Goal: Task Accomplishment & Management: Manage account settings

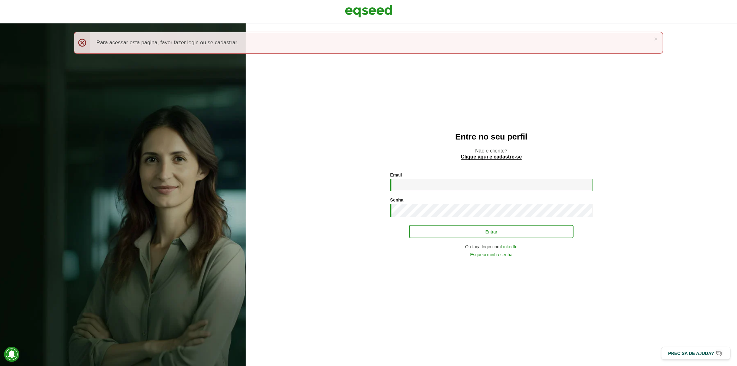
type input "**********"
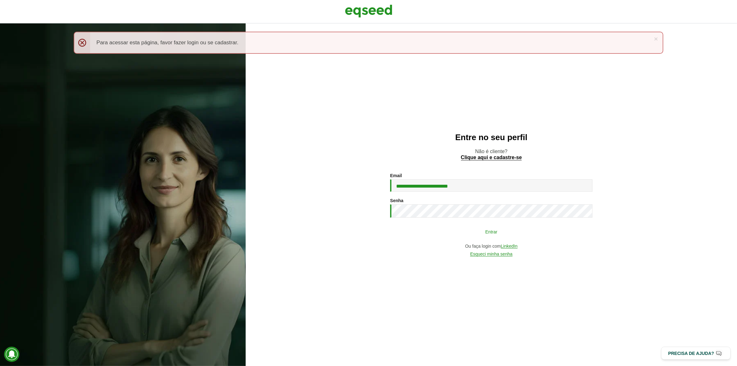
click at [446, 228] on button "Entrar" at bounding box center [491, 231] width 164 height 12
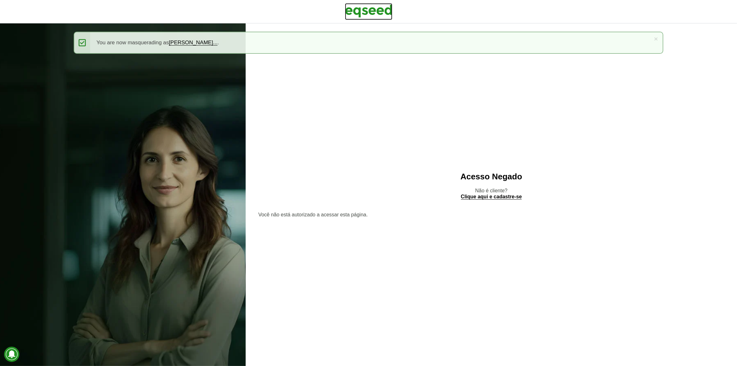
click at [363, 13] on img at bounding box center [368, 11] width 47 height 16
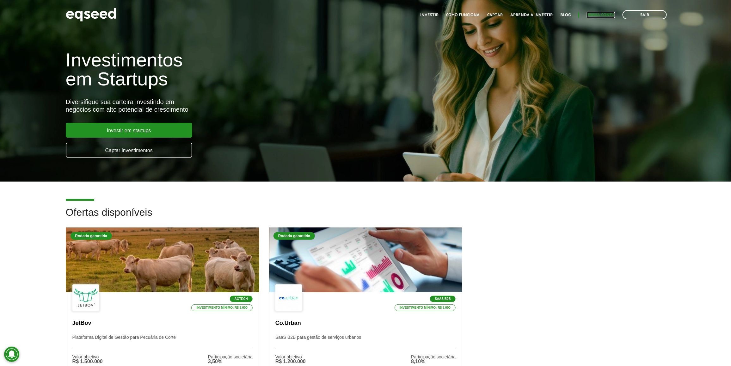
click at [609, 15] on link "Minha conta" at bounding box center [601, 15] width 28 height 4
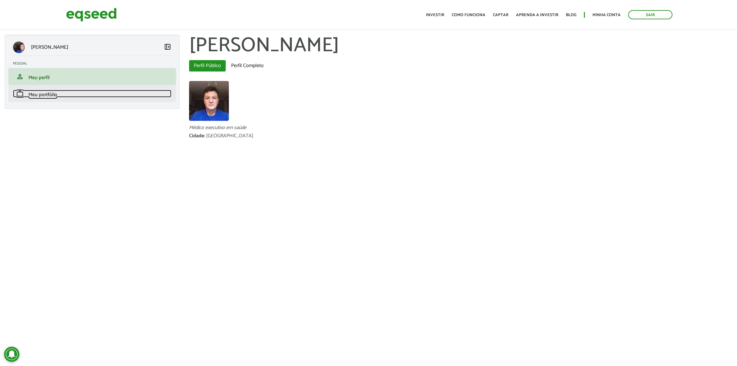
click at [134, 91] on link "work Meu portfólio" at bounding box center [92, 94] width 158 height 8
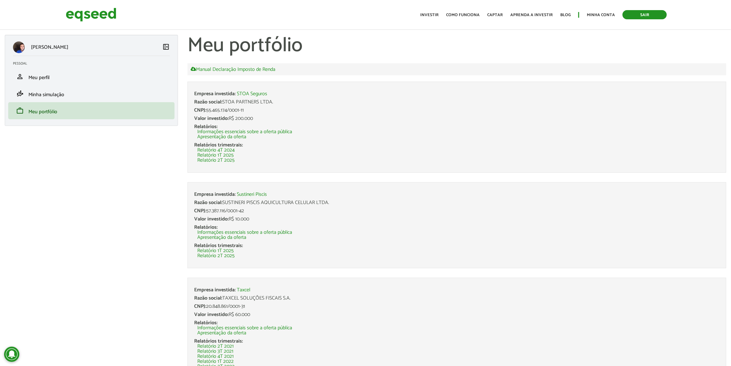
click at [648, 15] on link "Sair" at bounding box center [644, 14] width 44 height 9
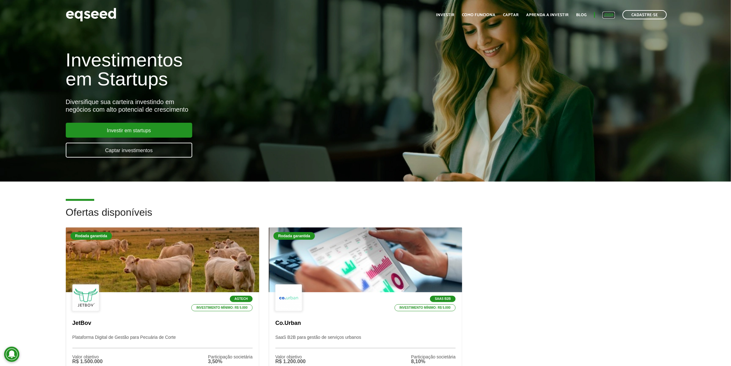
click at [606, 15] on link "Login" at bounding box center [608, 15] width 12 height 4
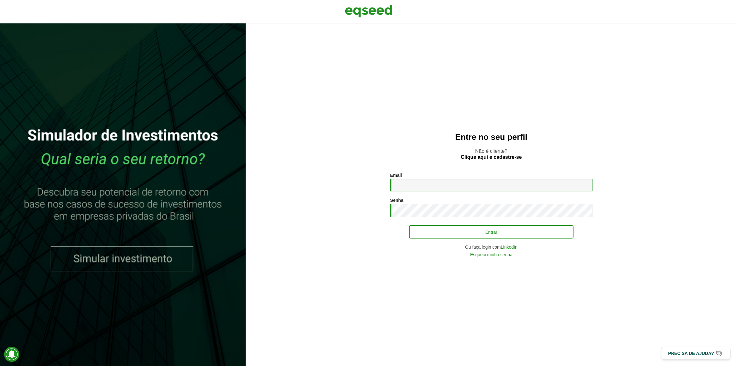
type input "**********"
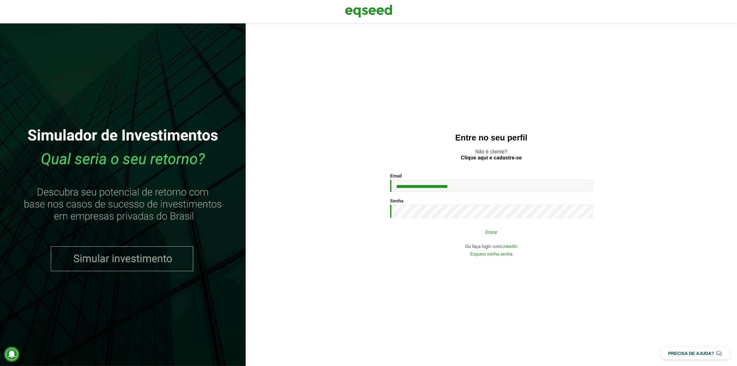
click at [456, 225] on div "**********" at bounding box center [491, 214] width 202 height 82
click at [457, 228] on button "Entrar" at bounding box center [491, 232] width 164 height 12
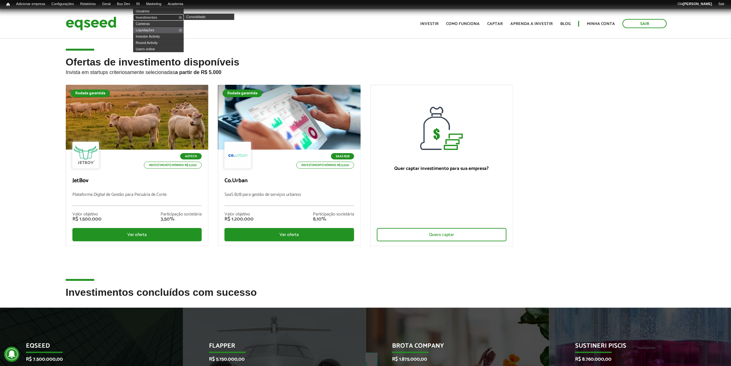
click at [159, 15] on link "Investimentos" at bounding box center [158, 17] width 51 height 6
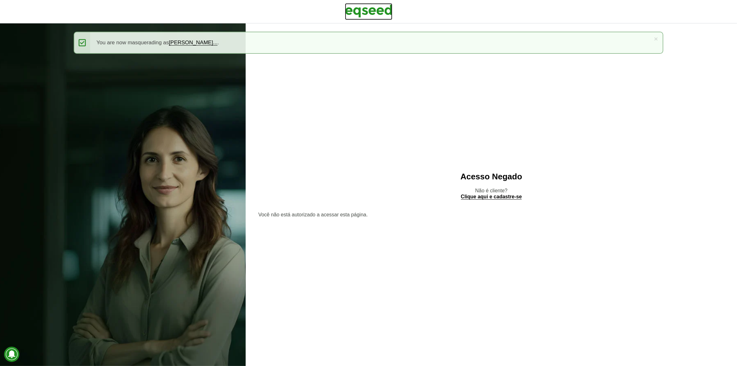
click at [387, 13] on img at bounding box center [368, 11] width 47 height 16
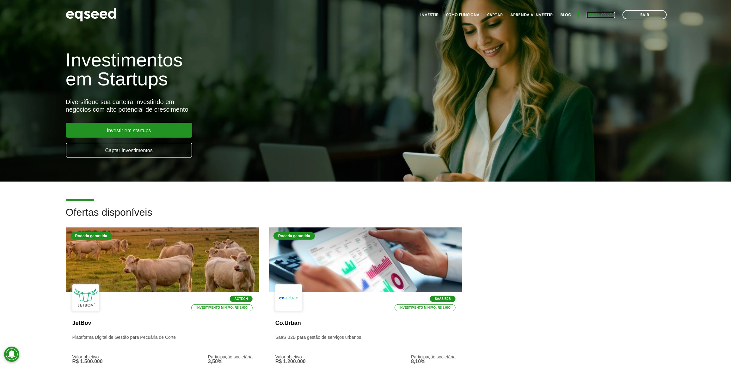
click at [612, 13] on link "Minha conta" at bounding box center [601, 15] width 28 height 4
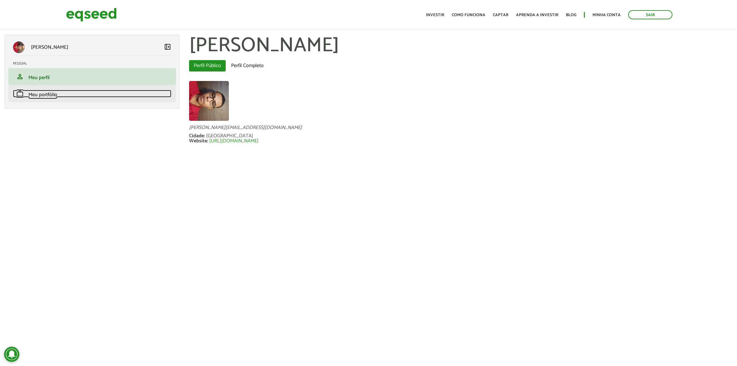
click at [143, 93] on link "work Meu portfólio" at bounding box center [92, 94] width 158 height 8
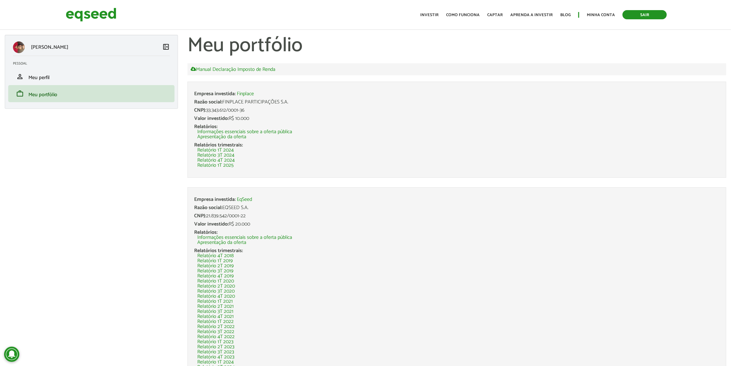
click at [636, 18] on link "Sair" at bounding box center [644, 14] width 44 height 9
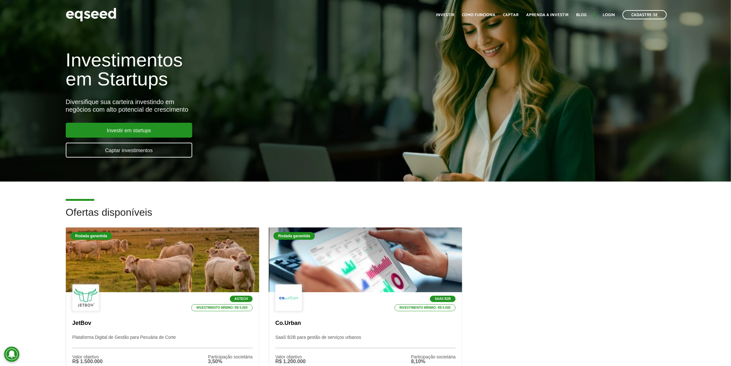
click at [604, 11] on ul "Início Investir Como funciona Captar Aprenda a investir Blog Login Cadastre-se" at bounding box center [551, 14] width 237 height 9
click at [606, 14] on link "Login" at bounding box center [608, 15] width 12 height 4
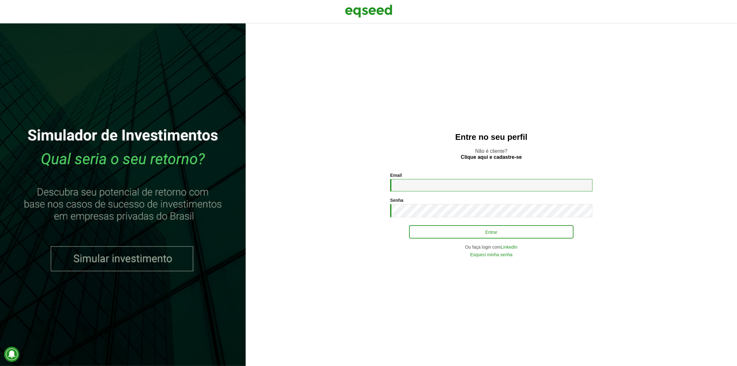
type input "**********"
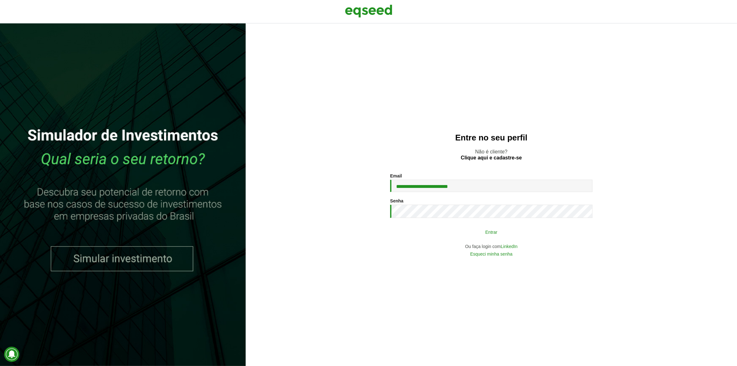
click at [432, 225] on div "**********" at bounding box center [491, 214] width 202 height 82
click at [462, 231] on button "Entrar" at bounding box center [491, 232] width 164 height 12
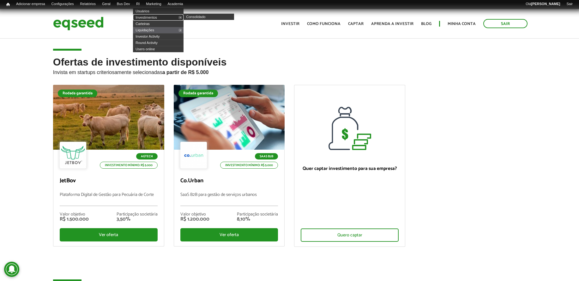
click at [153, 18] on link "Investimentos" at bounding box center [158, 17] width 51 height 6
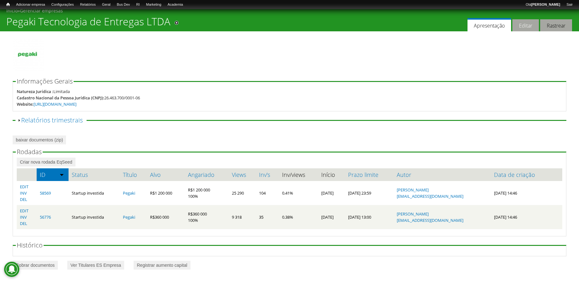
click at [529, 28] on link "Editar" at bounding box center [526, 25] width 27 height 12
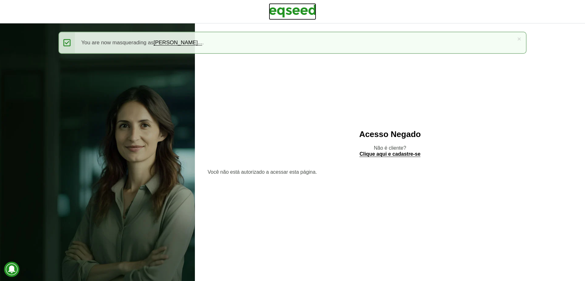
click at [306, 11] on img at bounding box center [292, 11] width 47 height 16
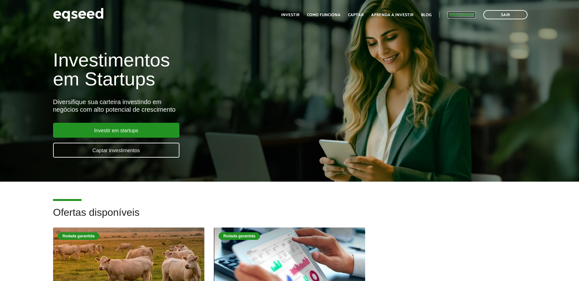
click at [457, 16] on link "Minha conta" at bounding box center [462, 15] width 28 height 4
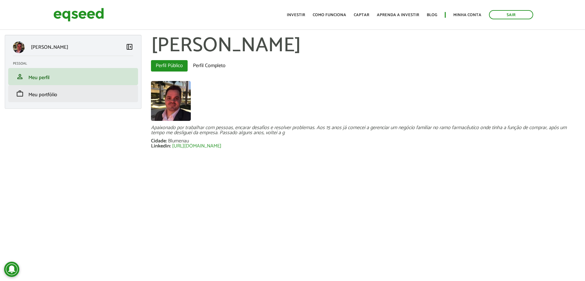
click at [55, 87] on li "work Meu portfólio" at bounding box center [73, 93] width 130 height 17
click at [54, 92] on span "Meu portfólio" at bounding box center [42, 94] width 29 height 9
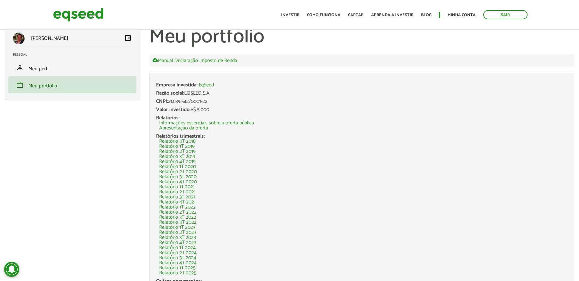
scroll to position [49, 0]
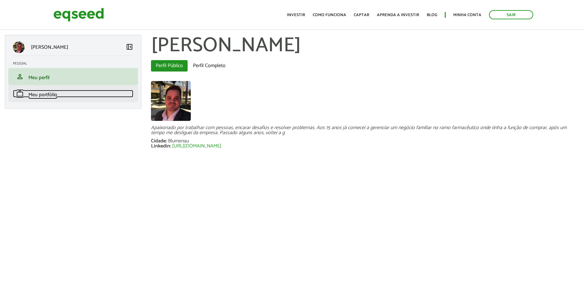
click at [52, 94] on span "Meu portfólio" at bounding box center [42, 94] width 29 height 9
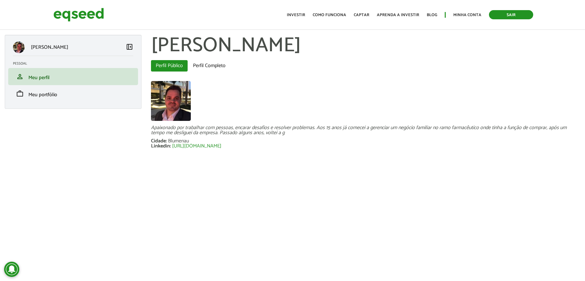
click at [529, 12] on link "Sair" at bounding box center [511, 14] width 44 height 9
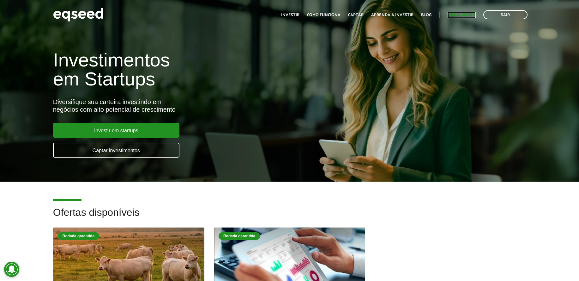
click at [471, 16] on link "Minha conta" at bounding box center [462, 15] width 28 height 4
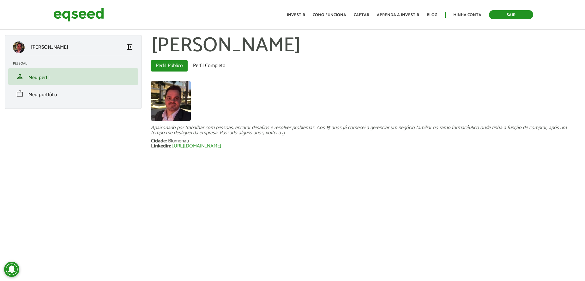
click at [494, 16] on link "Sair" at bounding box center [511, 14] width 44 height 9
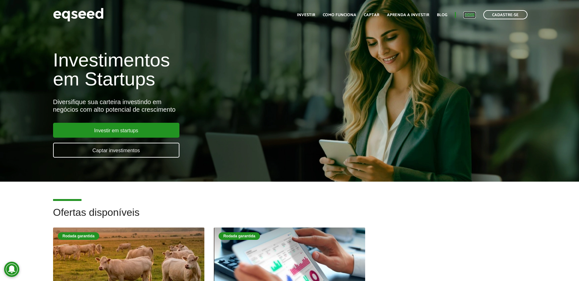
click at [465, 14] on link "Login" at bounding box center [470, 15] width 12 height 4
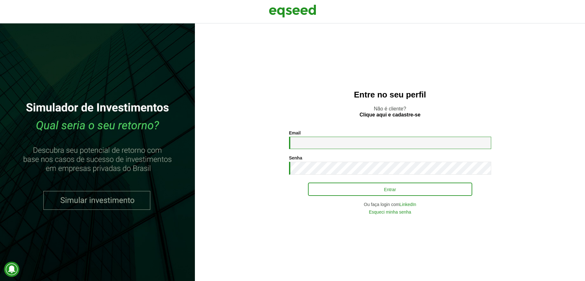
type input "**********"
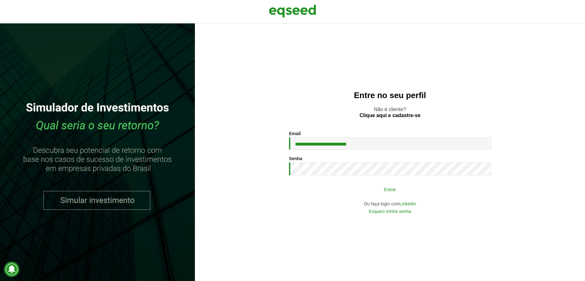
click at [320, 195] on button "Entrar" at bounding box center [390, 189] width 164 height 12
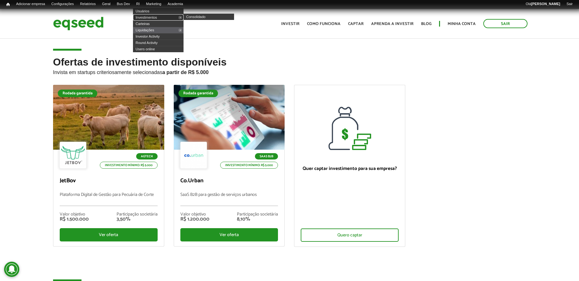
click at [155, 15] on link "Investimentos" at bounding box center [158, 17] width 51 height 6
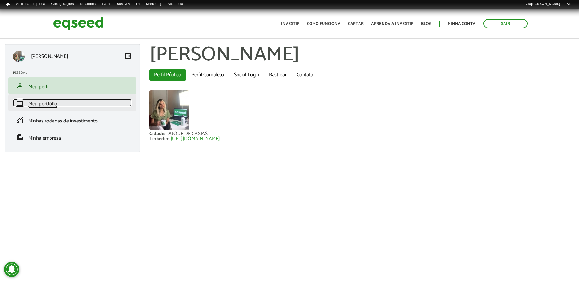
click at [86, 106] on link "work Meu portfólio" at bounding box center [72, 103] width 119 height 8
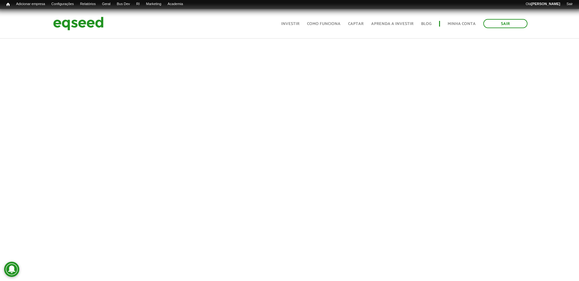
scroll to position [305, 0]
